Goal: Check status: Check status

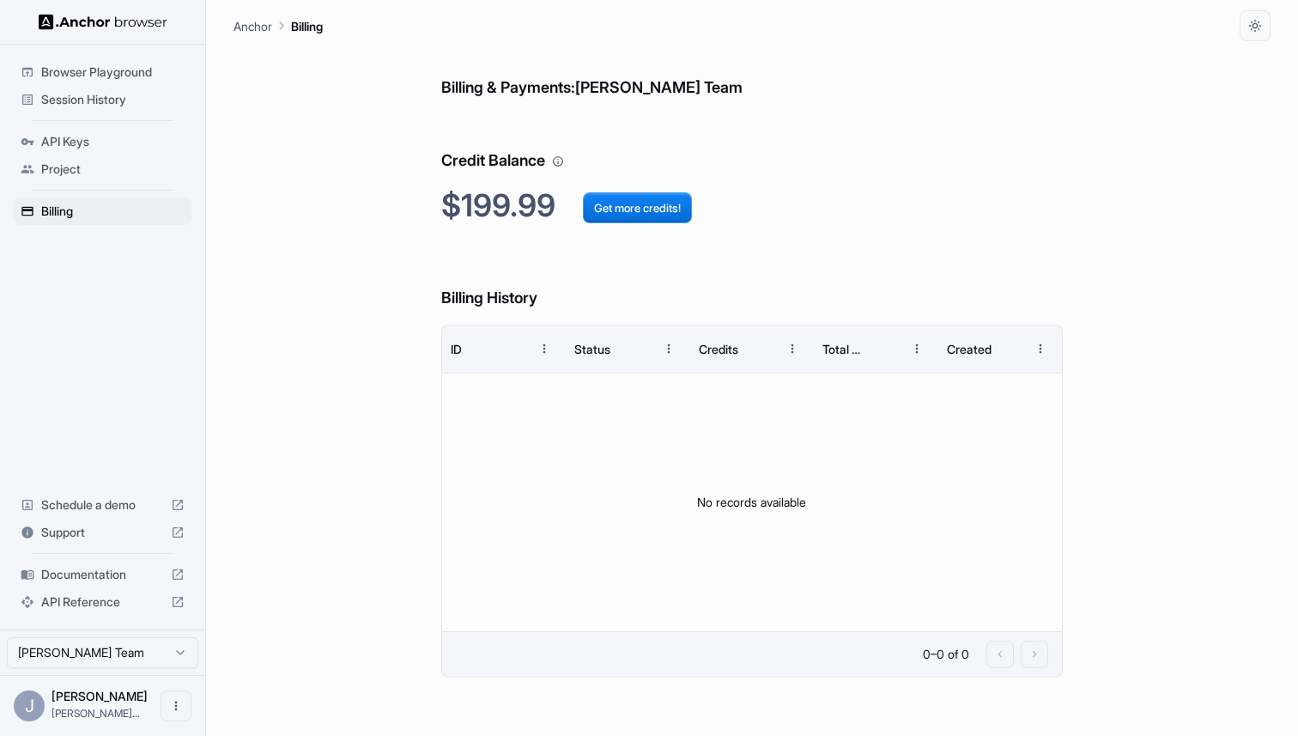
click at [94, 110] on div "Session History" at bounding box center [103, 99] width 178 height 27
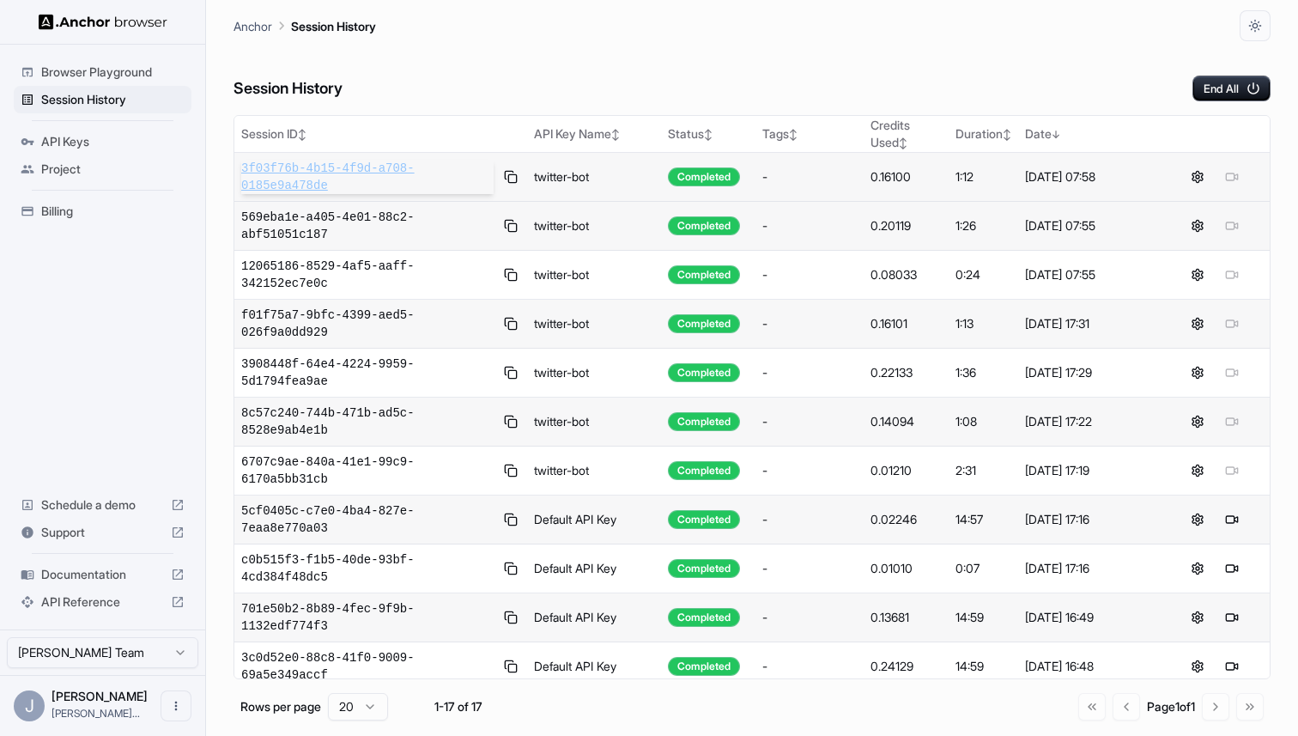
click at [361, 173] on span "3f03f76b-4b15-4f9d-a708-0185e9a478de" at bounding box center [367, 177] width 252 height 34
click at [508, 177] on button at bounding box center [511, 177] width 20 height 21
